Goal: Information Seeking & Learning: Learn about a topic

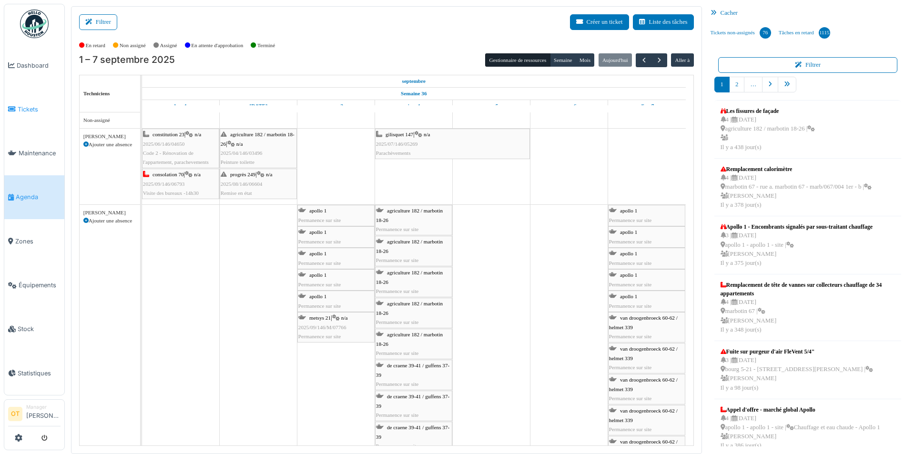
click at [25, 105] on span "Tickets" at bounding box center [39, 109] width 43 height 9
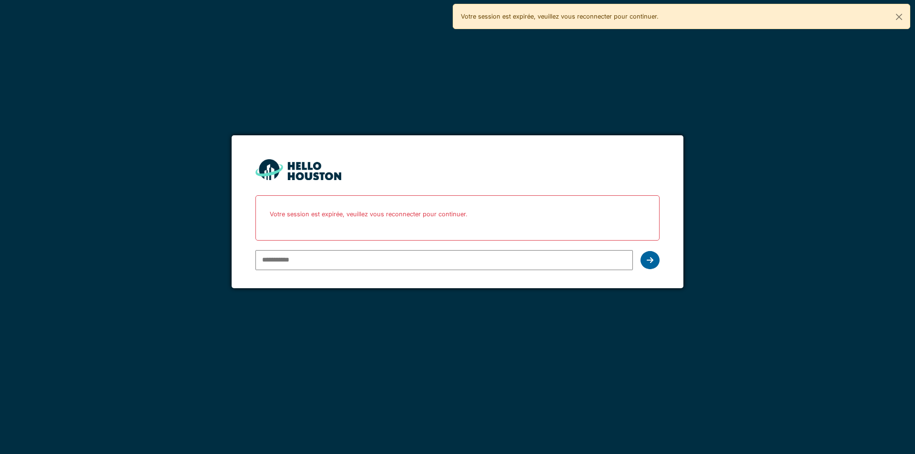
type input "**********"
click at [649, 257] on icon at bounding box center [650, 260] width 7 height 8
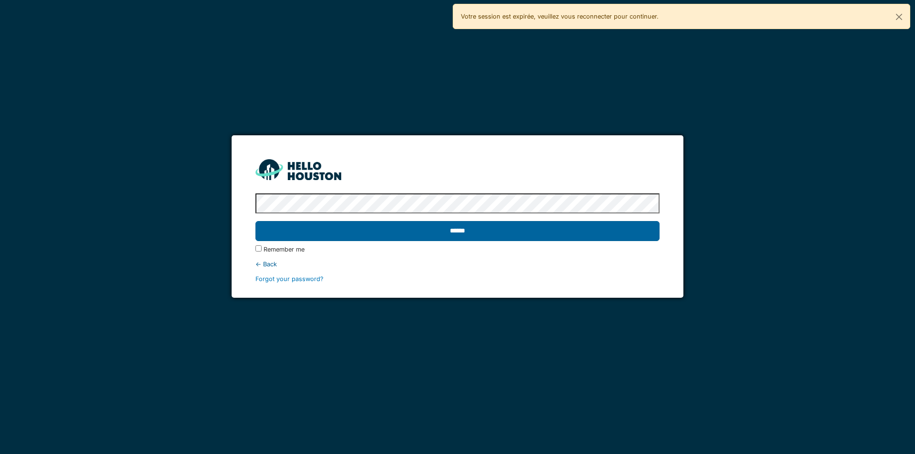
click at [605, 232] on input "******" at bounding box center [457, 231] width 404 height 20
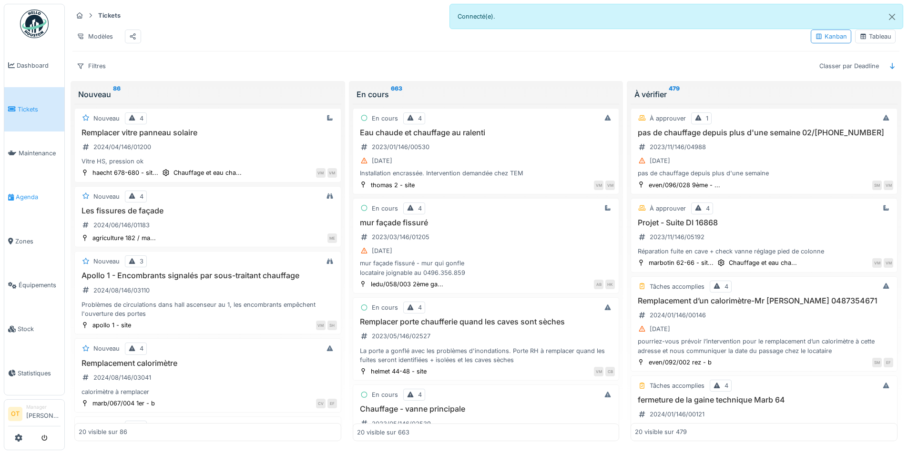
click at [26, 193] on span "Agenda" at bounding box center [38, 197] width 45 height 9
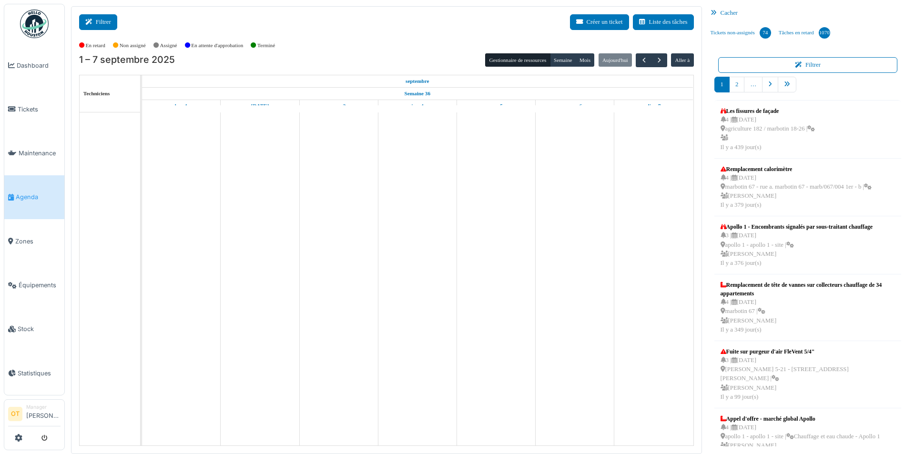
click at [99, 24] on button "Filtrer" at bounding box center [98, 22] width 38 height 16
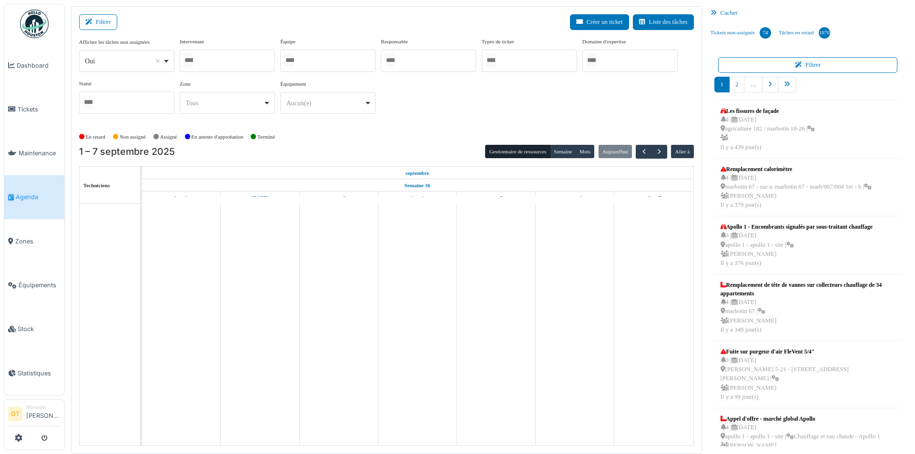
click at [165, 61] on div "Oui Remove item" at bounding box center [126, 61] width 87 height 14
select select "**"
click at [193, 61] on input "Tous" at bounding box center [188, 60] width 10 height 14
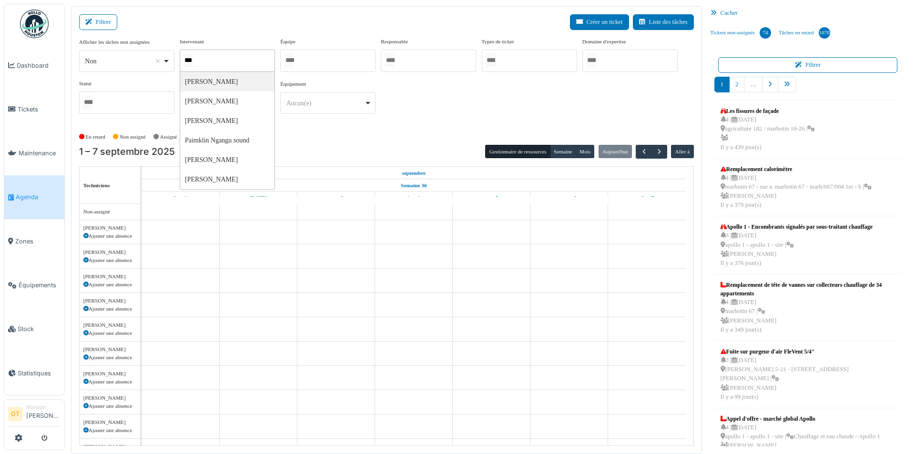
type input "****"
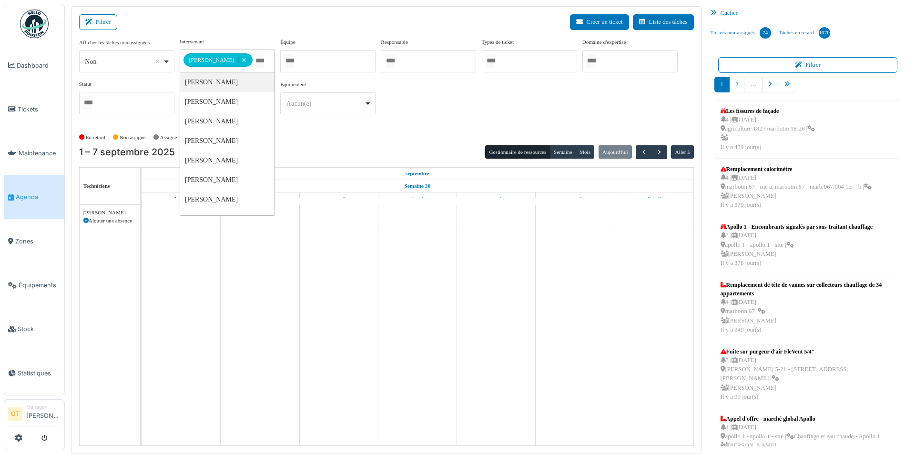
click at [523, 122] on div "**********" at bounding box center [386, 84] width 615 height 92
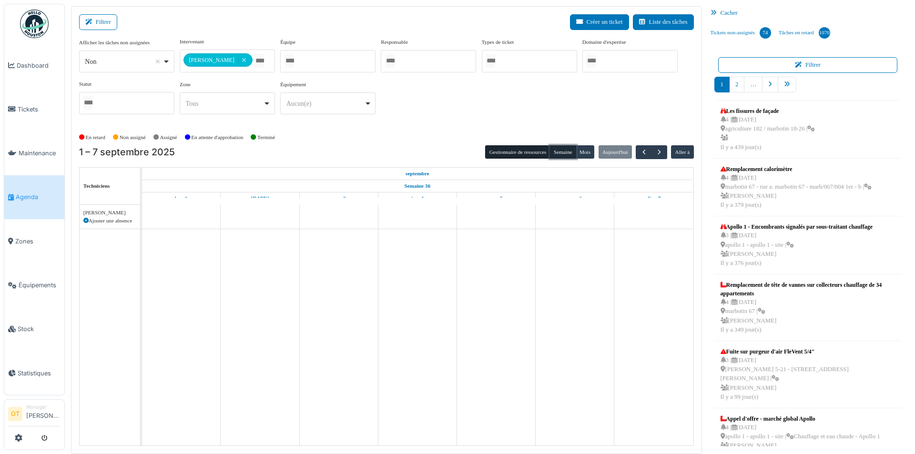
click at [563, 149] on button "Semaine" at bounding box center [563, 151] width 26 height 13
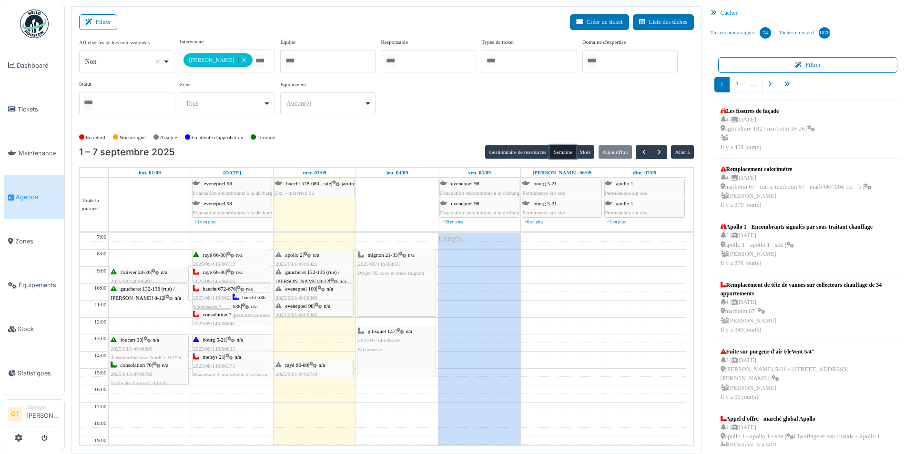
click at [311, 254] on icon at bounding box center [308, 255] width 8 height 6
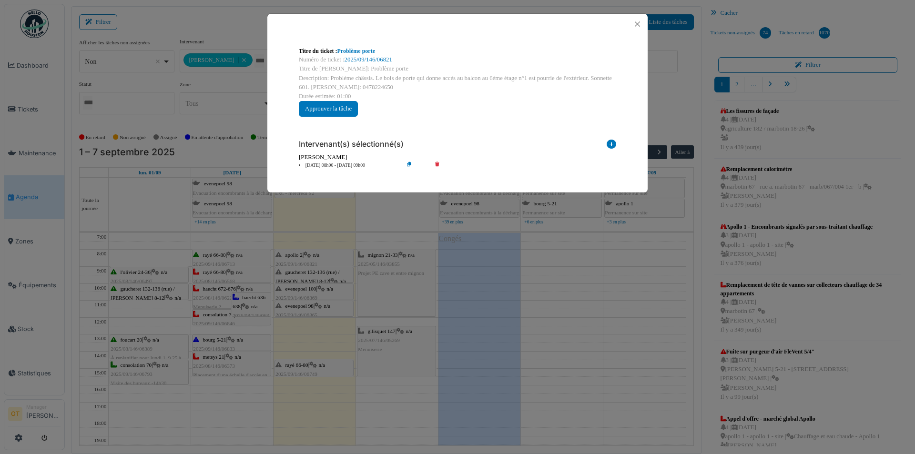
click at [321, 237] on div "Titre du ticket : Problème porte Numéro de ticket : 2025/09/146/06821 Titre de …" at bounding box center [457, 227] width 915 height 454
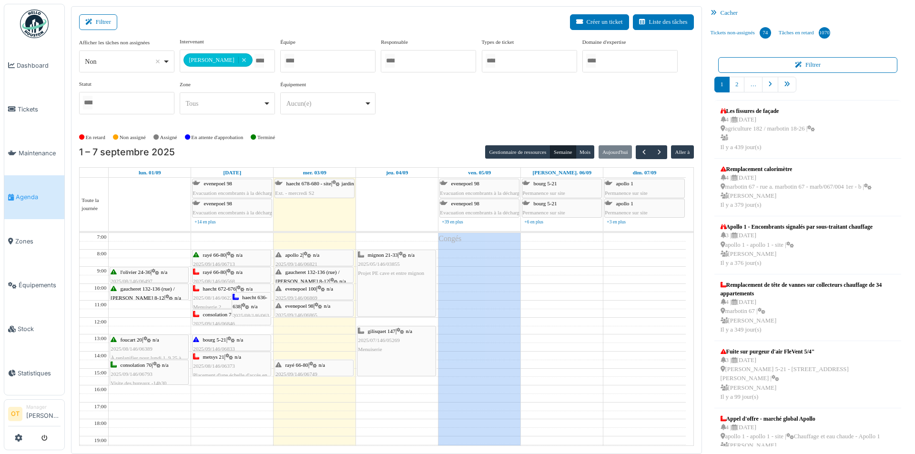
click at [315, 273] on span "gaucheret 132-136 (rue) / thomas 8-12" at bounding box center [307, 276] width 64 height 15
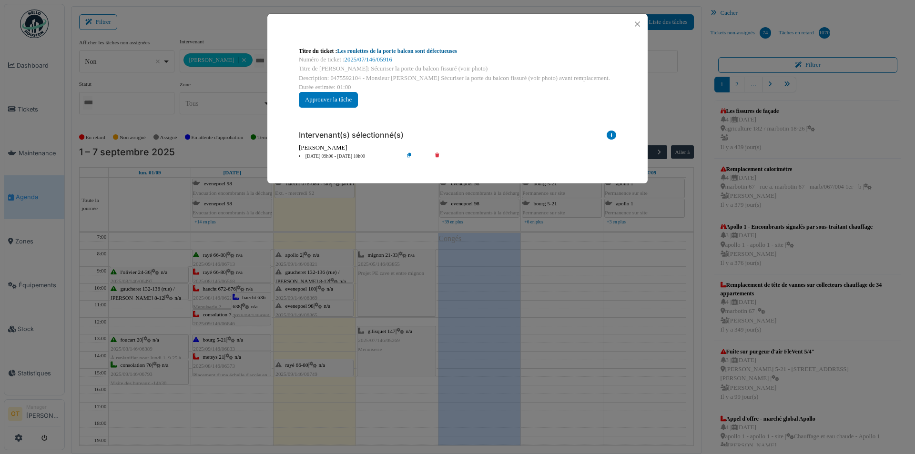
click at [432, 52] on link "Les roulettes de la porte balcon sont défectueuses" at bounding box center [397, 51] width 120 height 7
click at [635, 25] on button "Close" at bounding box center [637, 24] width 13 height 13
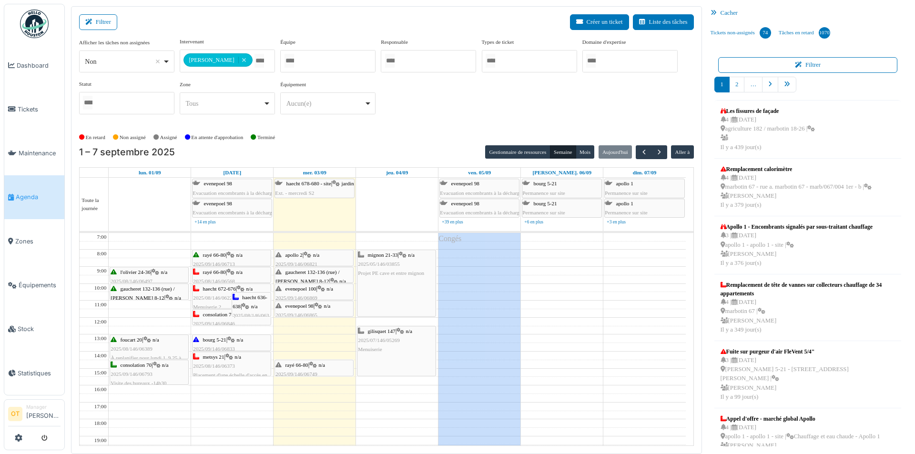
click at [303, 288] on span "evenepoel 100" at bounding box center [300, 289] width 31 height 6
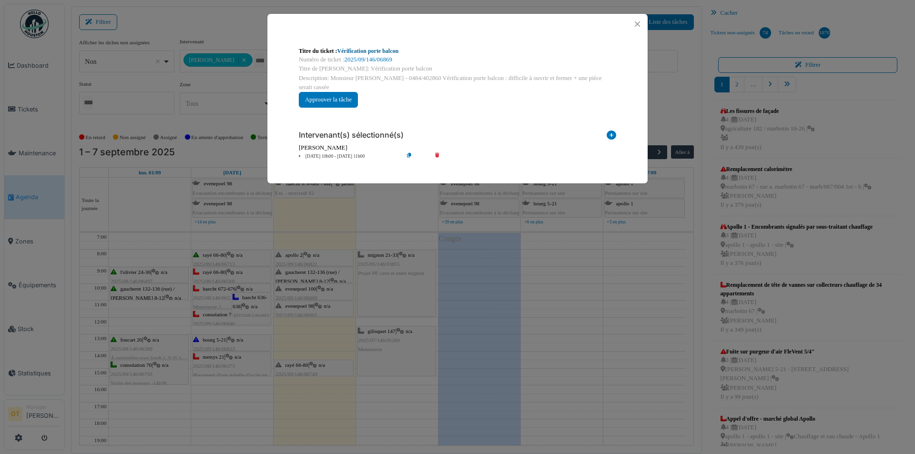
click at [381, 50] on link "Vérification porte balcon" at bounding box center [367, 51] width 61 height 7
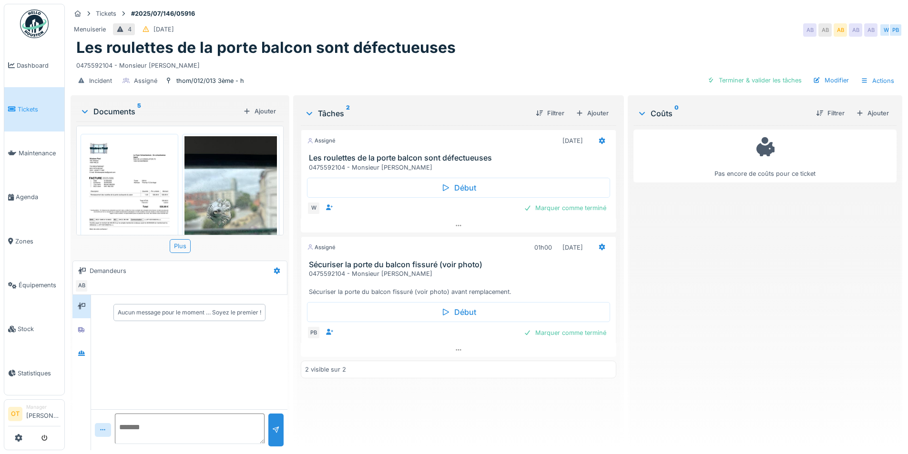
scroll to position [48, 0]
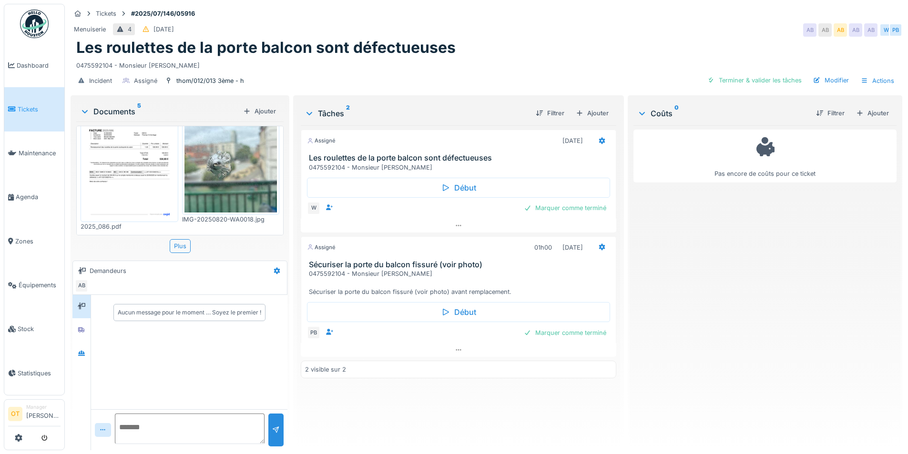
click at [221, 170] on img at bounding box center [230, 150] width 93 height 123
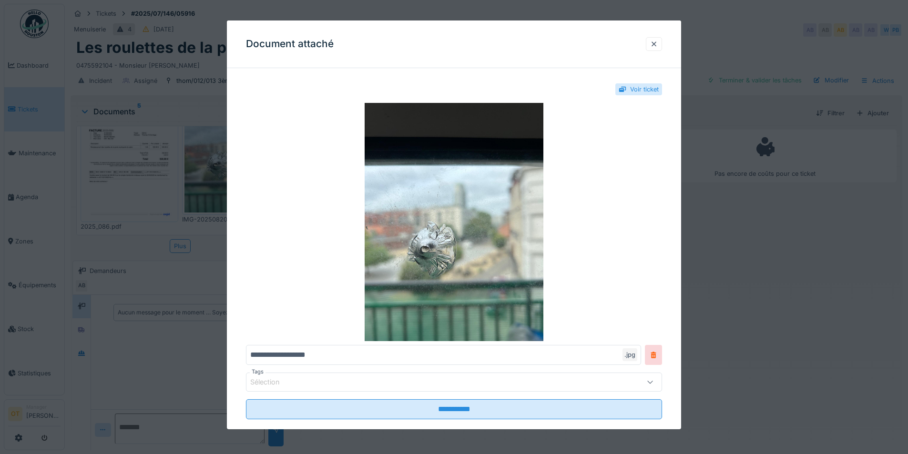
click at [199, 289] on div at bounding box center [454, 227] width 908 height 454
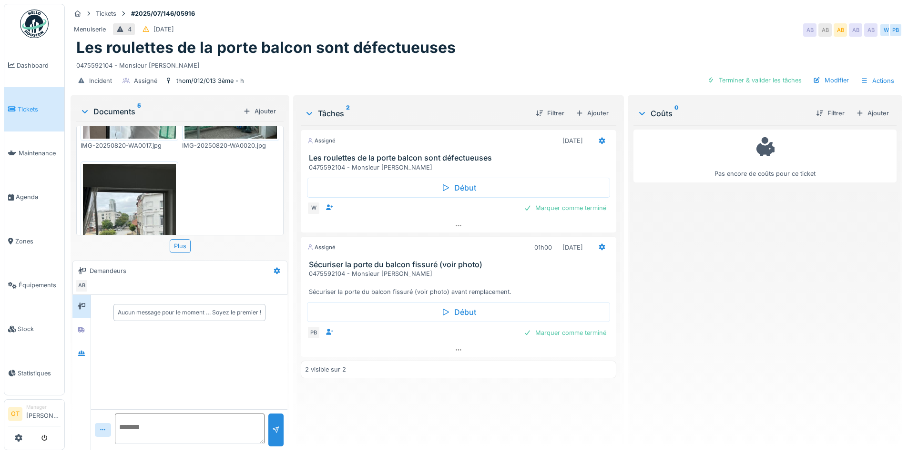
scroll to position [331, 0]
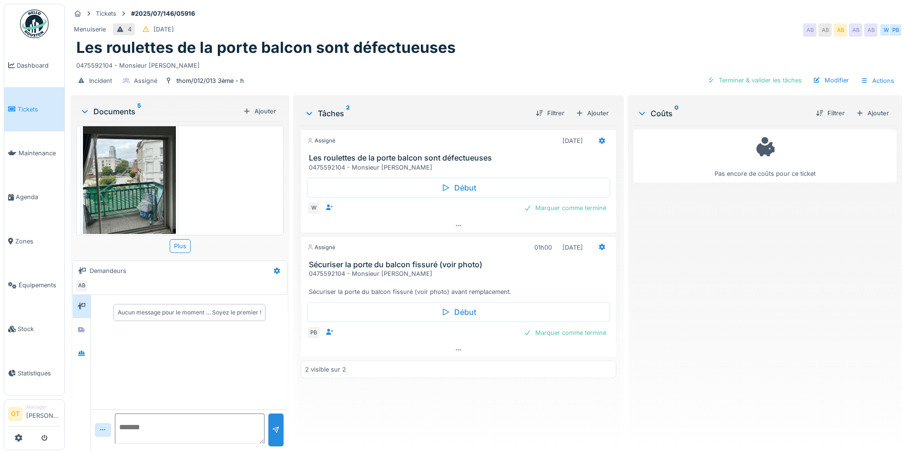
click at [154, 181] on img at bounding box center [129, 172] width 93 height 123
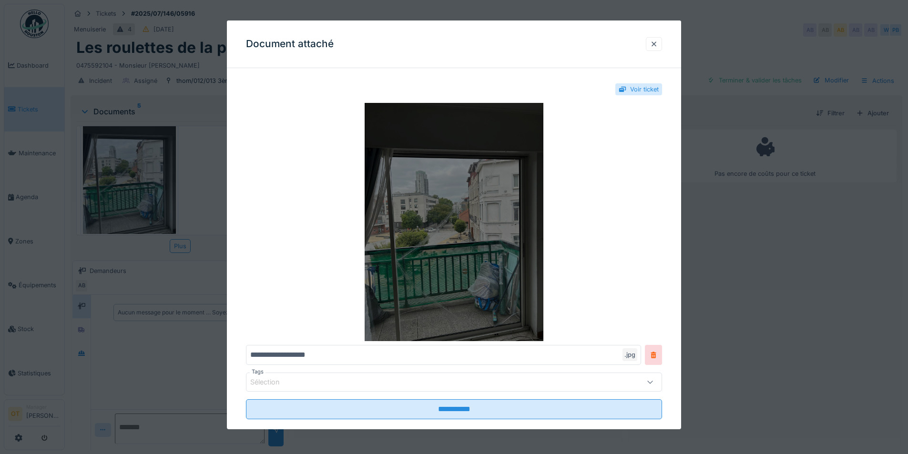
click at [476, 246] on img at bounding box center [454, 222] width 416 height 238
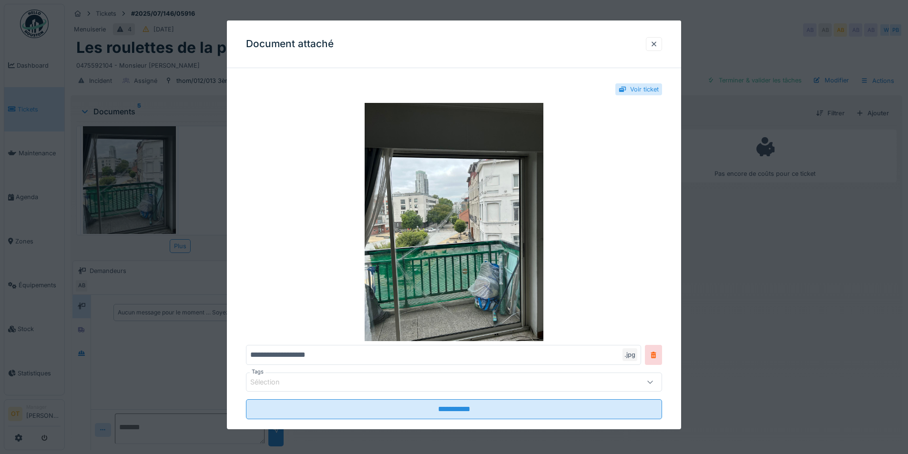
click at [205, 217] on div at bounding box center [454, 227] width 908 height 454
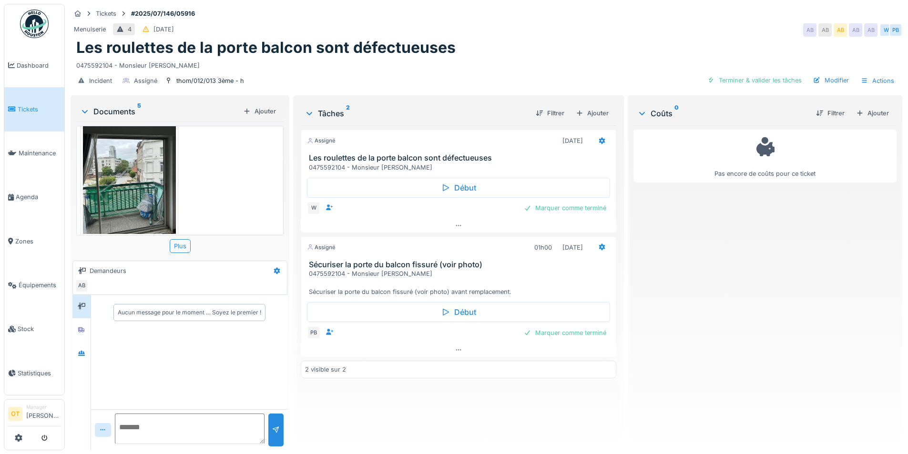
click at [72, 358] on div "Aucun message pour le moment … Soyez le premier !" at bounding box center [179, 372] width 215 height 155
click at [80, 357] on div at bounding box center [82, 353] width 8 height 9
click at [80, 342] on div at bounding box center [81, 353] width 18 height 23
click at [78, 331] on icon at bounding box center [82, 330] width 8 height 6
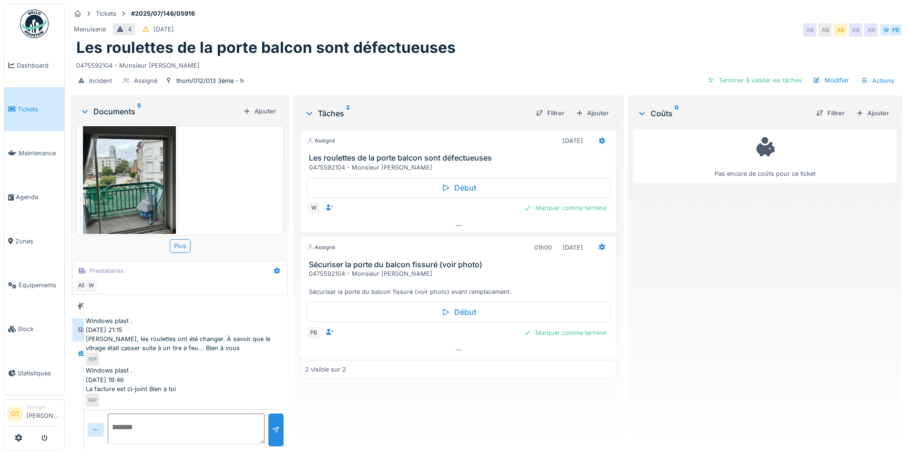
scroll to position [7, 0]
click at [125, 141] on img at bounding box center [129, 172] width 93 height 123
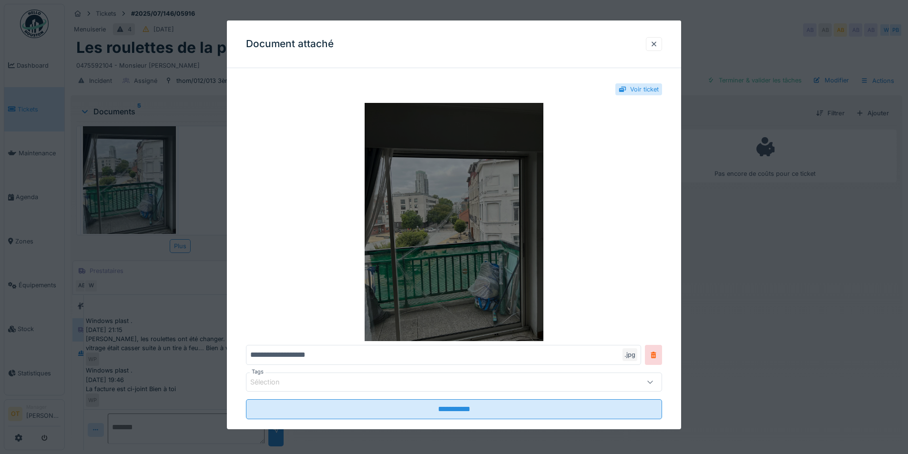
click at [428, 235] on img at bounding box center [454, 222] width 416 height 238
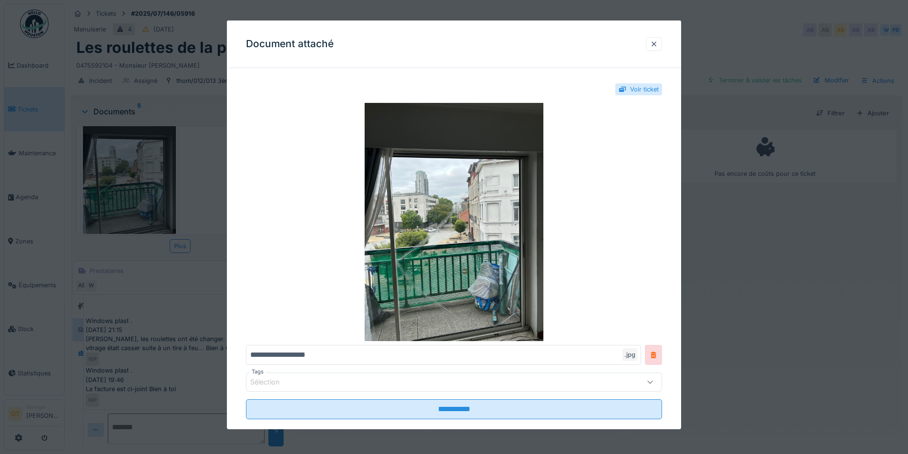
click at [735, 310] on div at bounding box center [454, 227] width 908 height 454
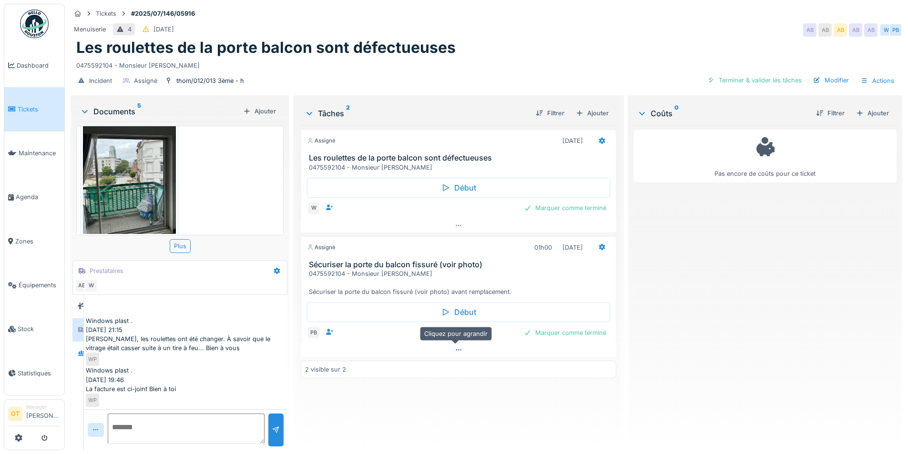
click at [464, 343] on div at bounding box center [458, 350] width 315 height 14
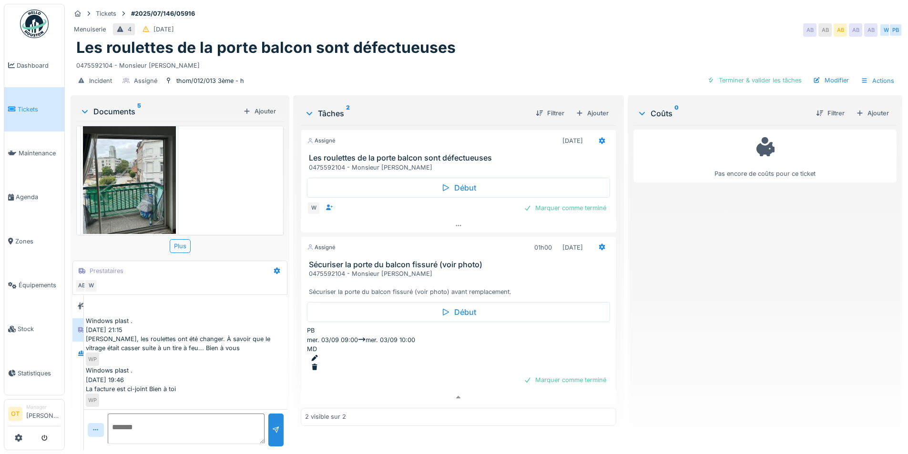
scroll to position [0, 0]
click at [834, 295] on div "Pas encore de coûts pour ce ticket" at bounding box center [764, 283] width 263 height 317
click at [83, 355] on icon at bounding box center [81, 353] width 7 height 5
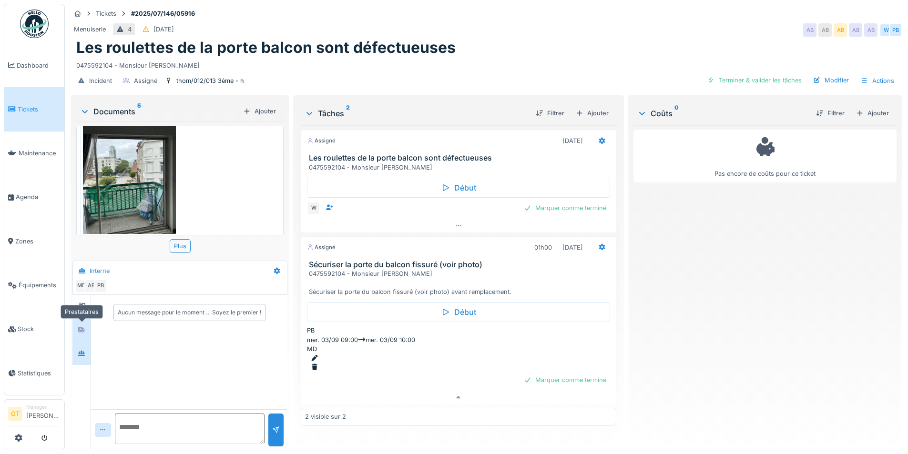
click at [84, 330] on icon at bounding box center [81, 330] width 7 height 6
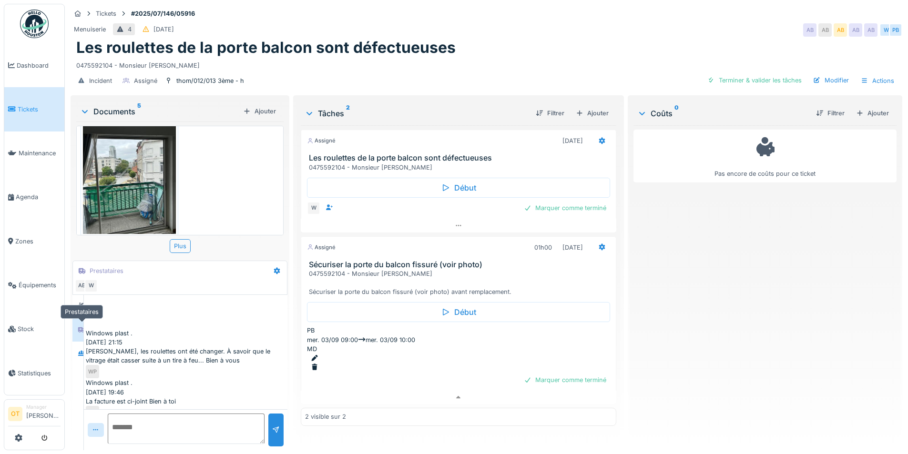
scroll to position [23, 0]
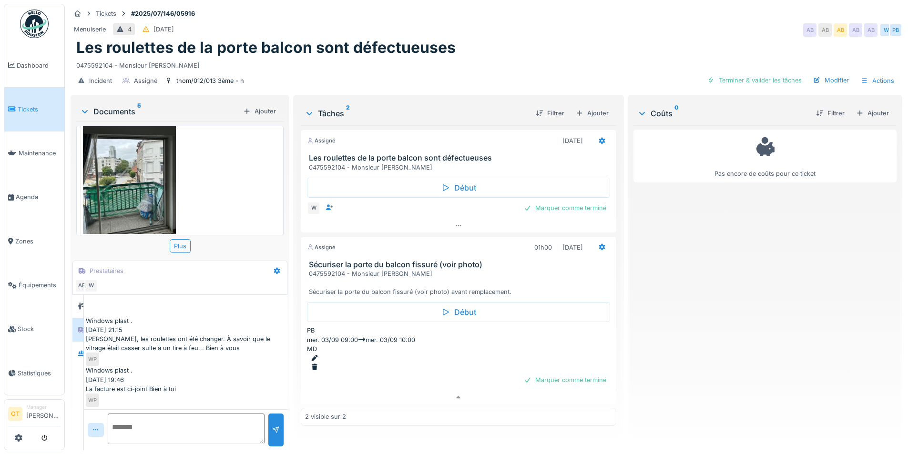
click at [742, 273] on div "Pas encore de coûts pour ce ticket" at bounding box center [764, 283] width 263 height 317
click at [139, 168] on img at bounding box center [129, 172] width 93 height 123
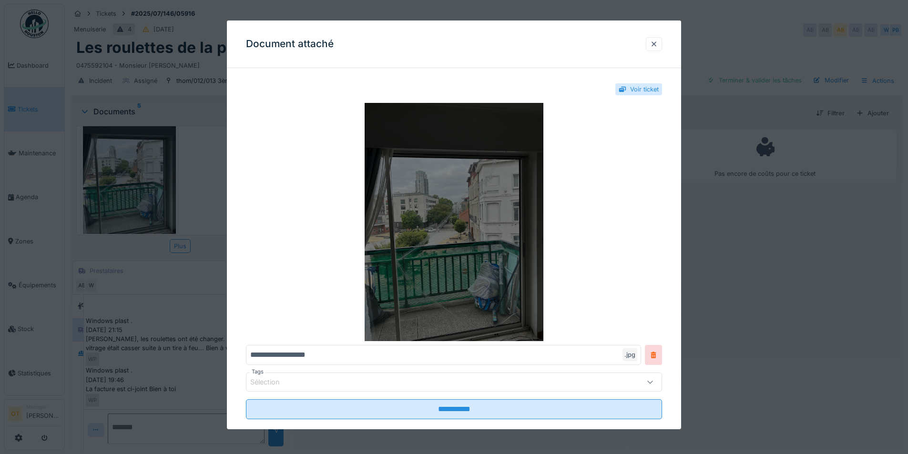
click at [444, 207] on img at bounding box center [454, 222] width 416 height 238
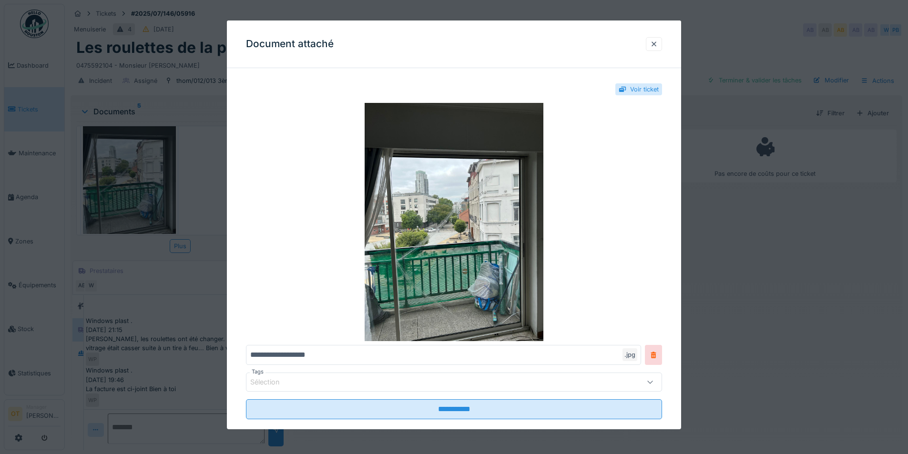
click at [745, 304] on div at bounding box center [454, 227] width 908 height 454
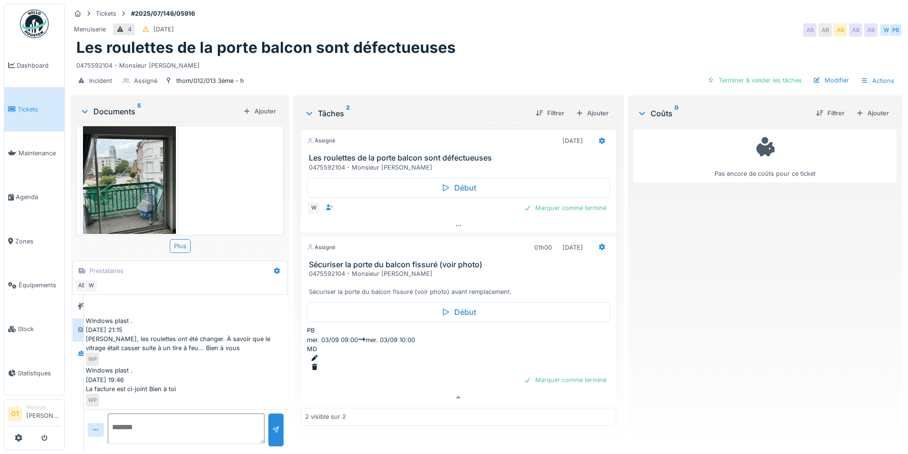
click at [442, 377] on div "Assigné 22/07/2025 Les roulettes de la porte balcon sont défectueuses 047559210…" at bounding box center [458, 283] width 315 height 317
click at [445, 391] on div at bounding box center [458, 398] width 315 height 14
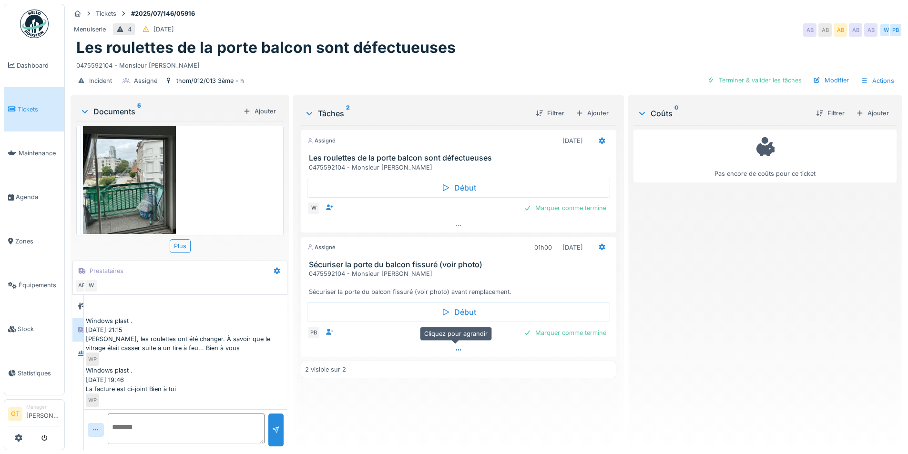
click at [463, 355] on div at bounding box center [458, 350] width 315 height 14
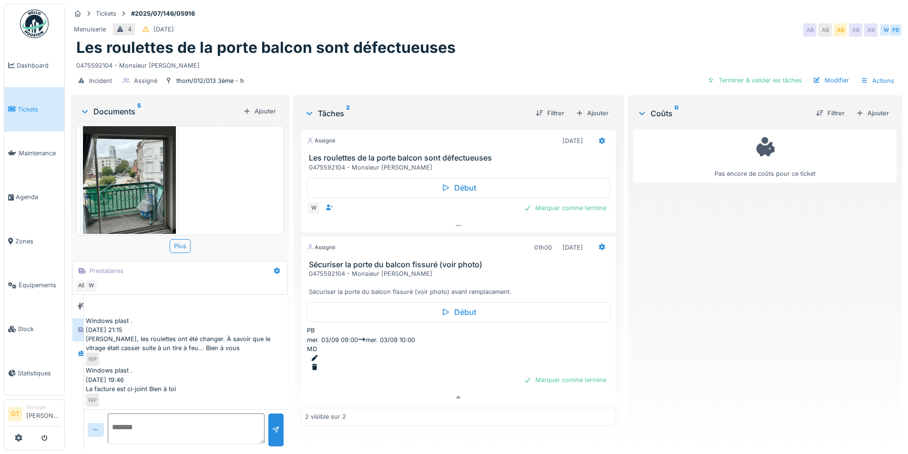
click at [119, 157] on img at bounding box center [129, 172] width 93 height 123
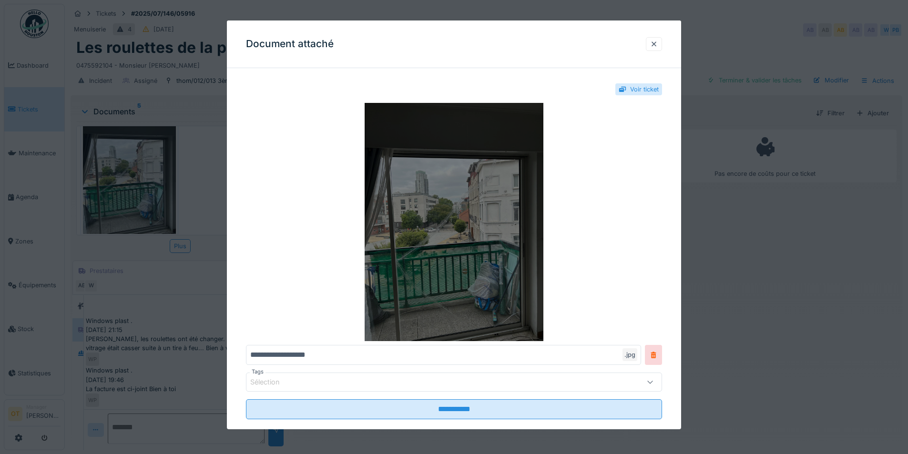
click at [486, 241] on img at bounding box center [454, 222] width 416 height 238
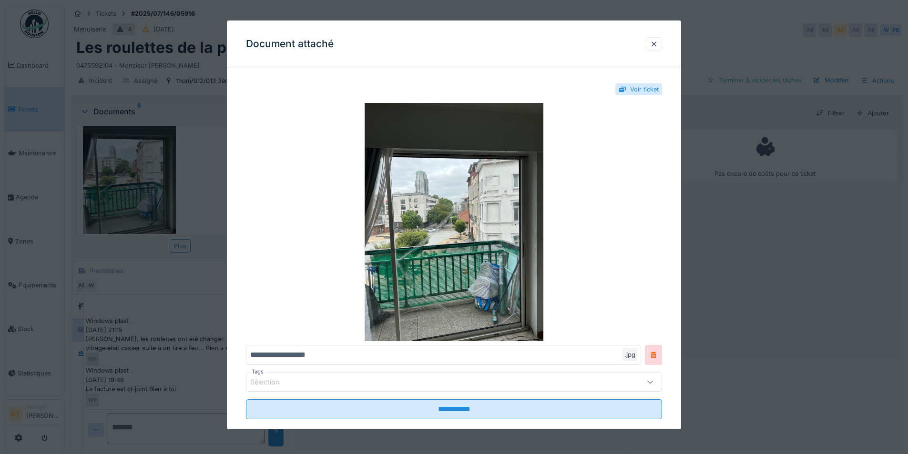
click at [136, 112] on div at bounding box center [454, 227] width 908 height 454
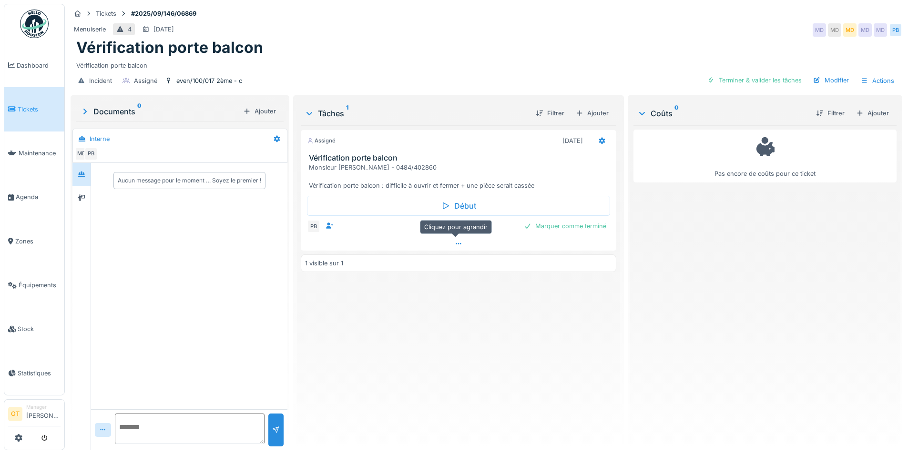
click at [448, 244] on div at bounding box center [458, 244] width 315 height 14
click at [477, 73] on div "Incident Assigné even/100/017 2ème - c Terminer & valider les tâches Modifier A…" at bounding box center [487, 80] width 832 height 21
